Goal: Navigation & Orientation: Find specific page/section

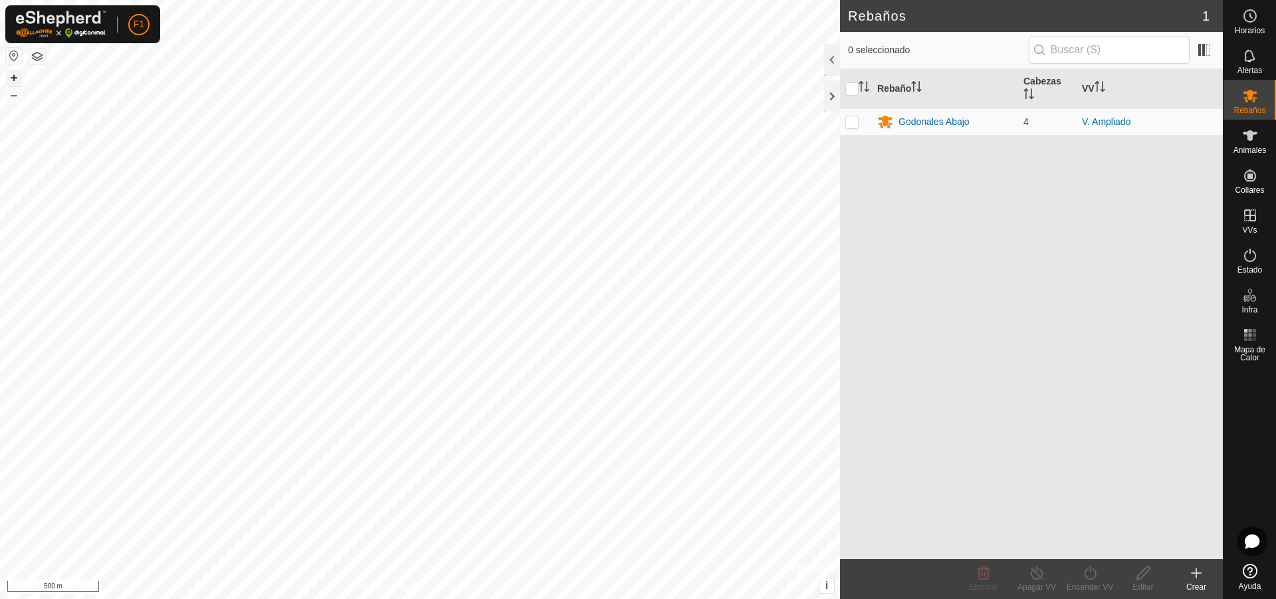
click at [12, 79] on button "+" at bounding box center [14, 78] width 16 height 16
click at [13, 100] on button "–" at bounding box center [14, 95] width 16 height 16
click at [852, 121] on p-checkbox at bounding box center [852, 121] width 13 height 11
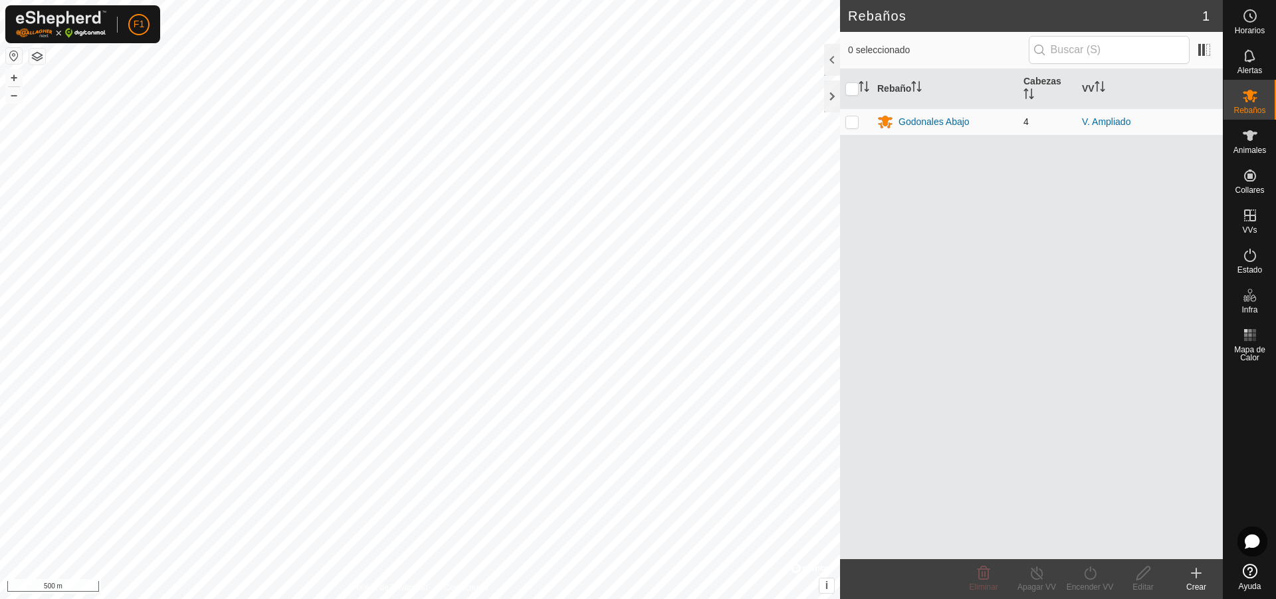
checkbox input "true"
